Goal: Transaction & Acquisition: Purchase product/service

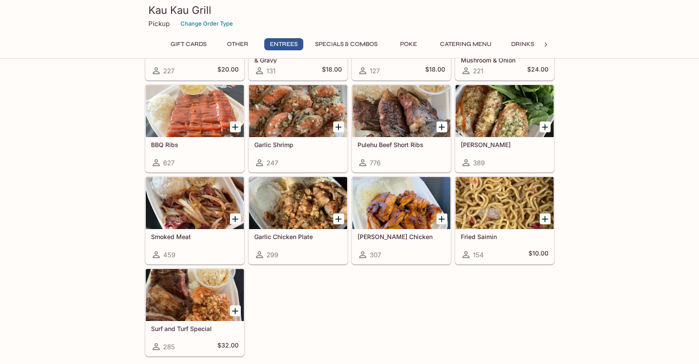
scroll to position [545, 0]
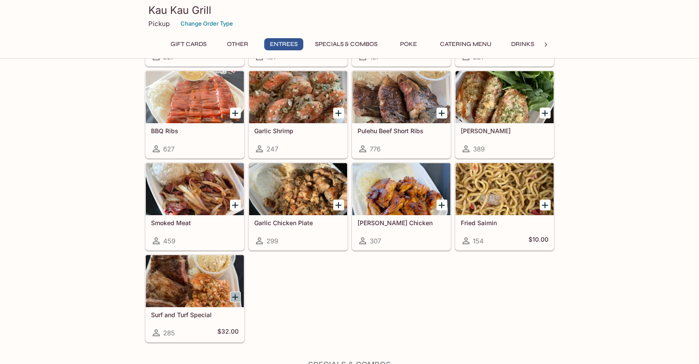
click at [238, 297] on icon "Add Surf and Turf Special" at bounding box center [235, 297] width 10 height 10
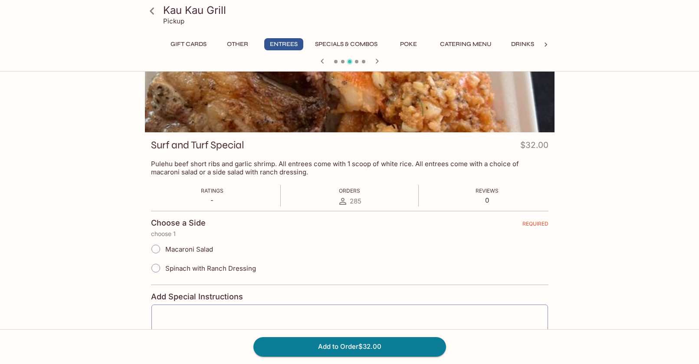
scroll to position [67, 0]
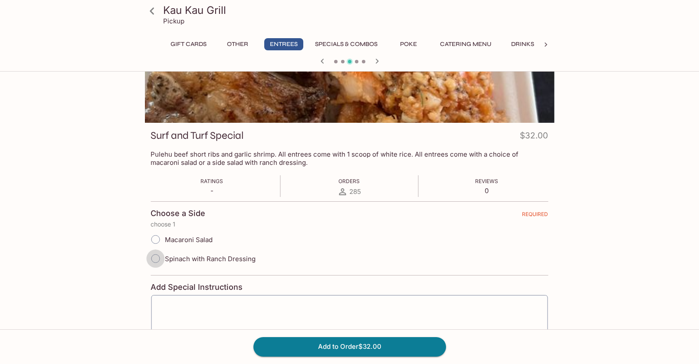
click at [158, 260] on input "Spinach with Ranch Dressing" at bounding box center [155, 259] width 18 height 18
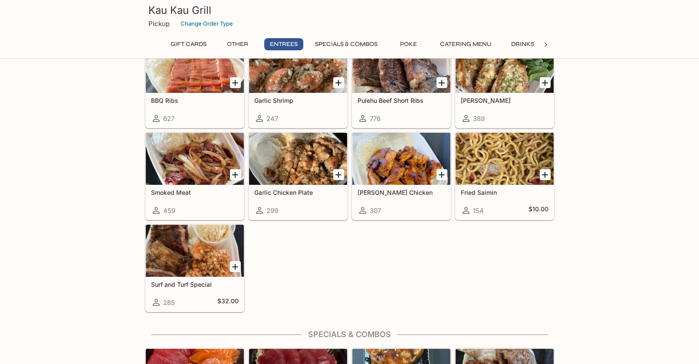
scroll to position [577, 0]
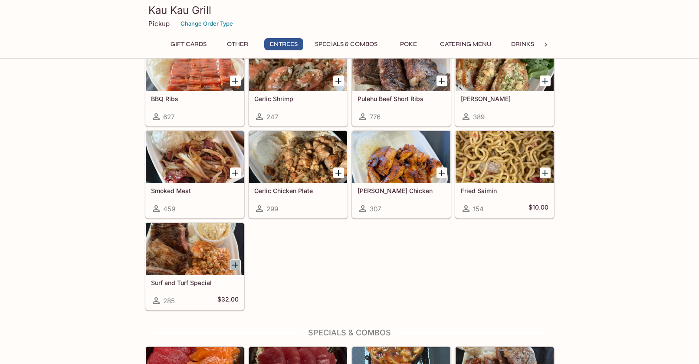
click at [236, 264] on icon "Add Surf and Turf Special" at bounding box center [235, 265] width 6 height 6
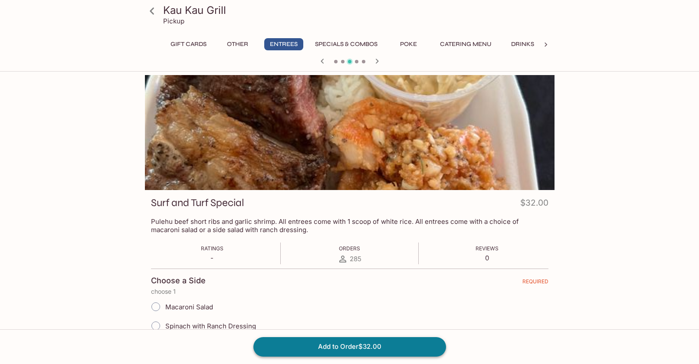
click at [303, 343] on button "Add to Order $32.00" at bounding box center [350, 346] width 193 height 19
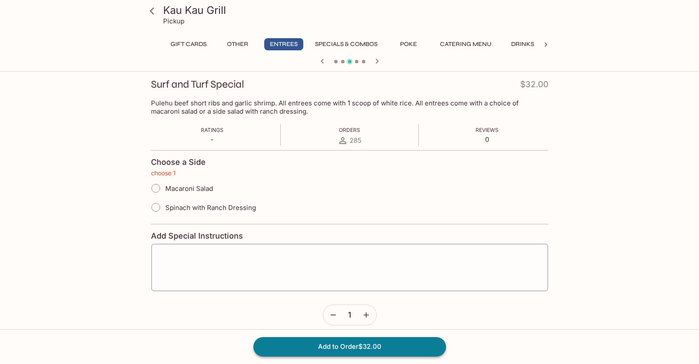
scroll to position [127, 0]
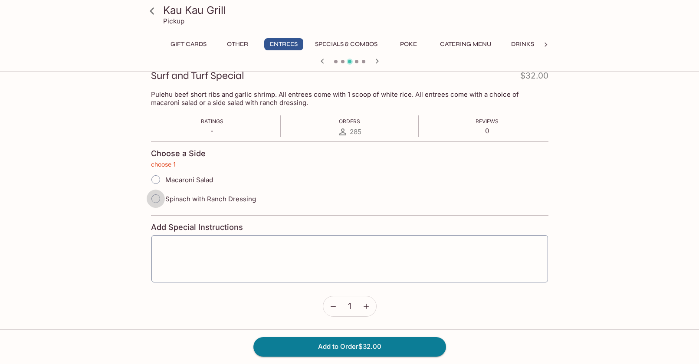
click at [158, 198] on input "Spinach with Ranch Dressing" at bounding box center [156, 199] width 18 height 18
radio input "true"
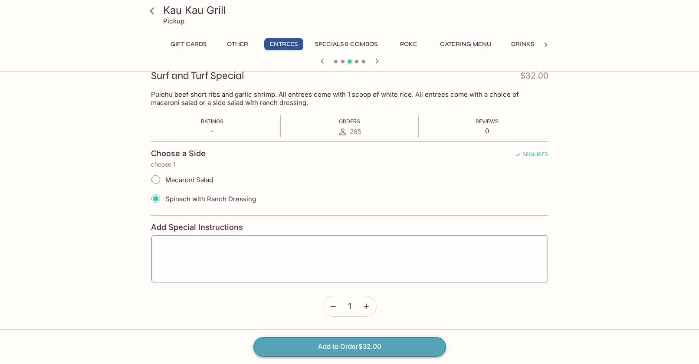
click at [329, 349] on button "Add to Order $32.00" at bounding box center [350, 346] width 193 height 19
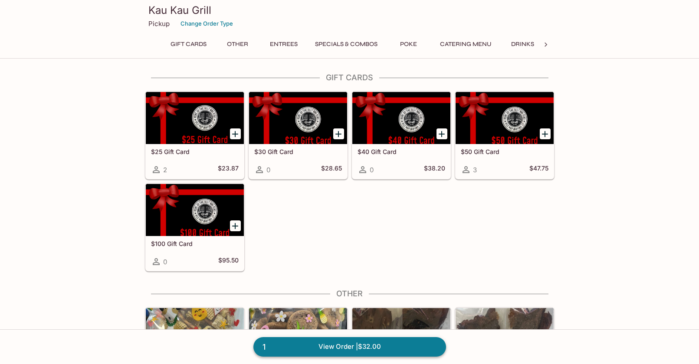
click at [323, 348] on link "1 View Order | $32.00" at bounding box center [350, 346] width 193 height 19
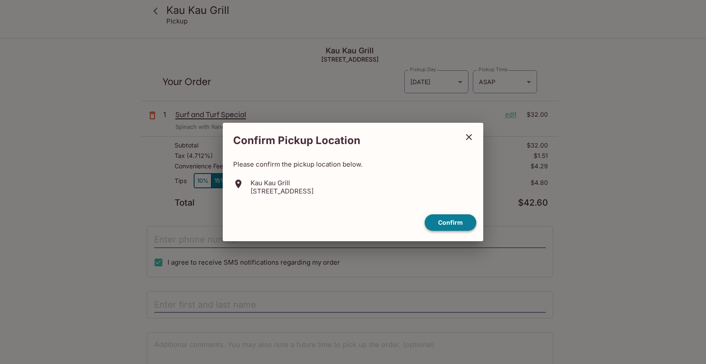
click at [445, 219] on button "Confirm" at bounding box center [451, 222] width 52 height 17
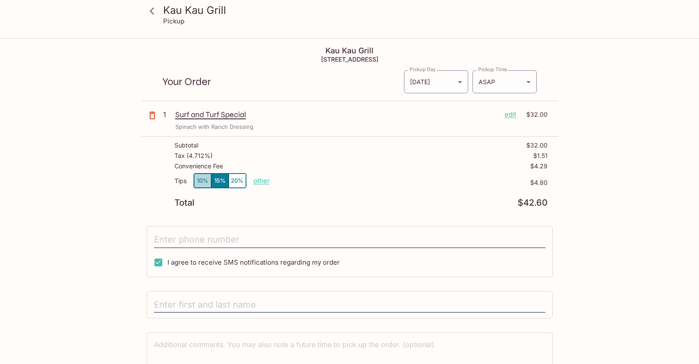
click at [201, 183] on button "10%" at bounding box center [202, 181] width 17 height 14
click at [246, 241] on input "tel" at bounding box center [350, 240] width 392 height 16
type input "[PHONE_NUMBER]"
click at [244, 299] on input "text" at bounding box center [350, 305] width 392 height 16
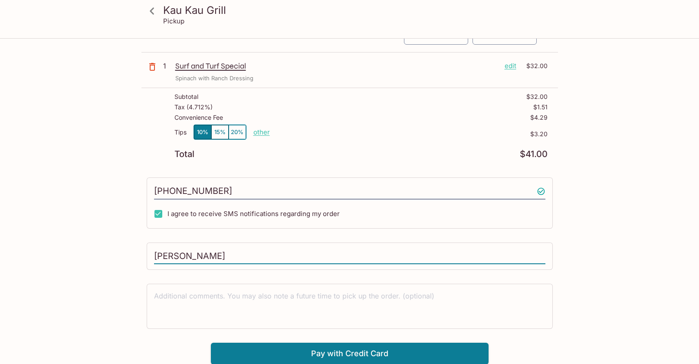
scroll to position [49, 0]
type input "[PERSON_NAME]"
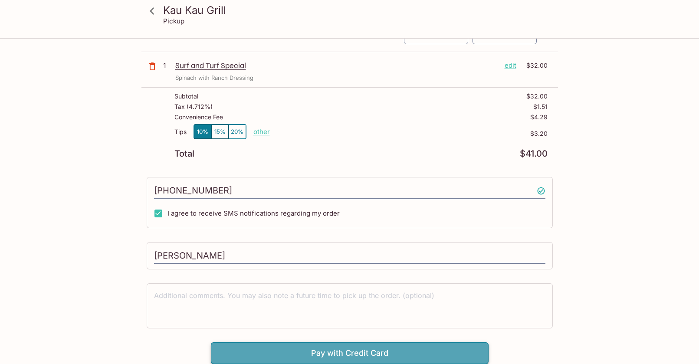
click at [301, 349] on button "Pay with Credit Card" at bounding box center [350, 354] width 278 height 22
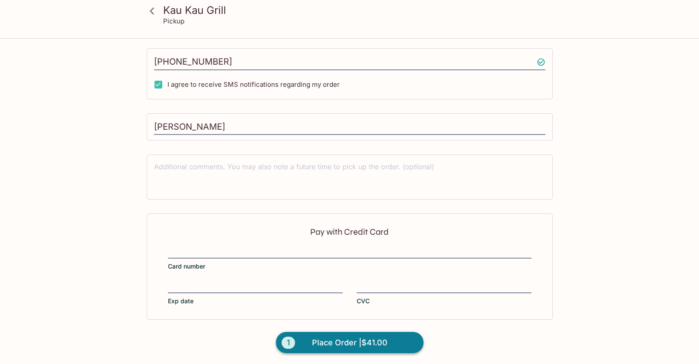
scroll to position [179, 0]
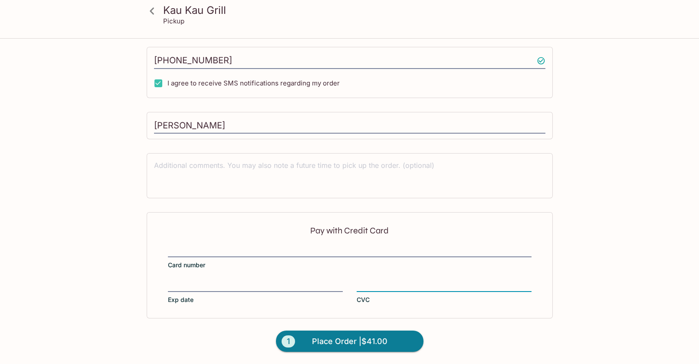
click at [583, 277] on div "Kau Kau Grill Pickup Kau Kau Grill [STREET_ADDRESS] Your Order Pickup Day [DATE…" at bounding box center [350, 112] width 556 height 504
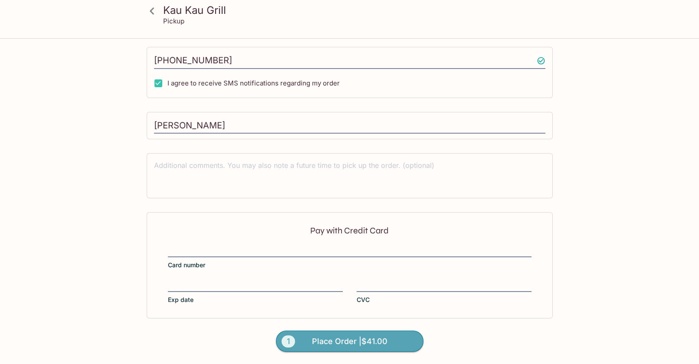
click at [324, 344] on span "Place Order | $41.00" at bounding box center [350, 342] width 76 height 14
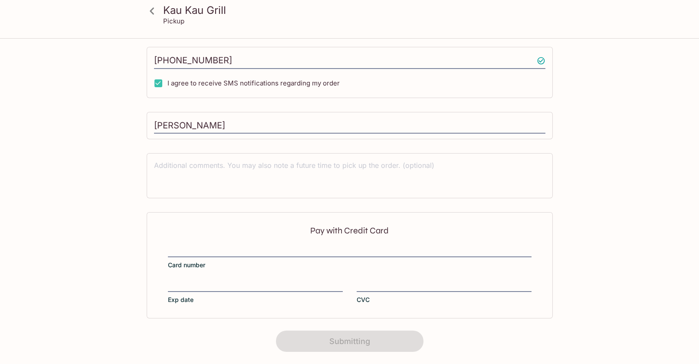
scroll to position [140, 0]
